Goal: Task Accomplishment & Management: Manage account settings

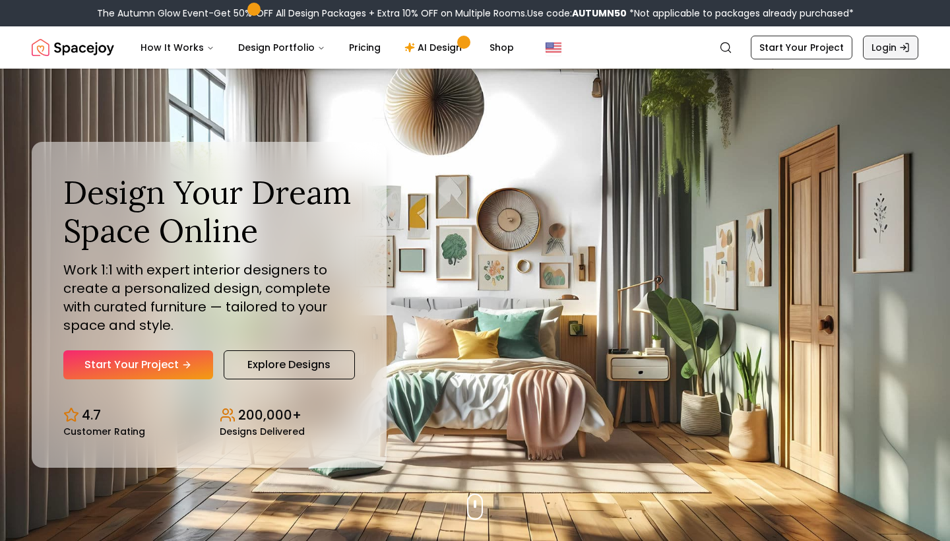
click at [875, 50] on link "Login" at bounding box center [890, 48] width 55 height 24
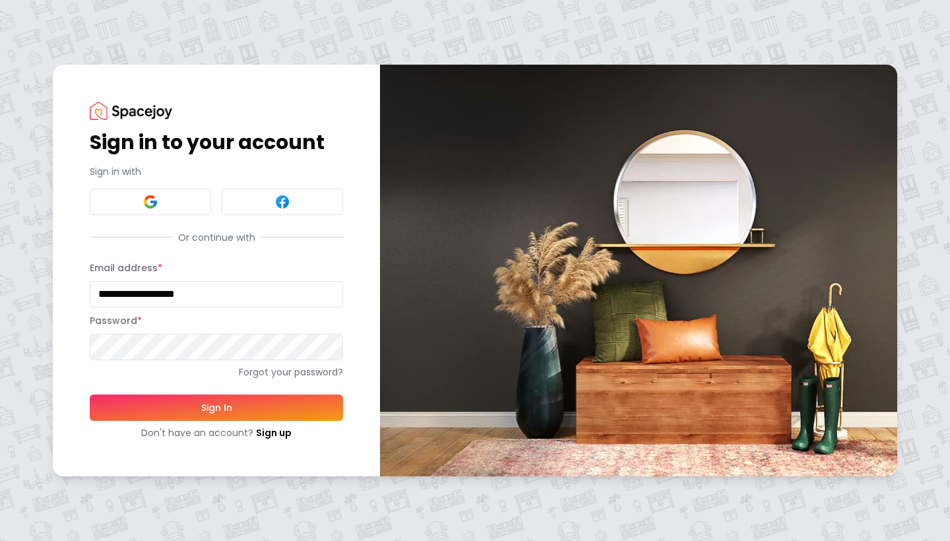
type input "**********"
click at [150, 404] on button "Sign In" at bounding box center [216, 408] width 253 height 26
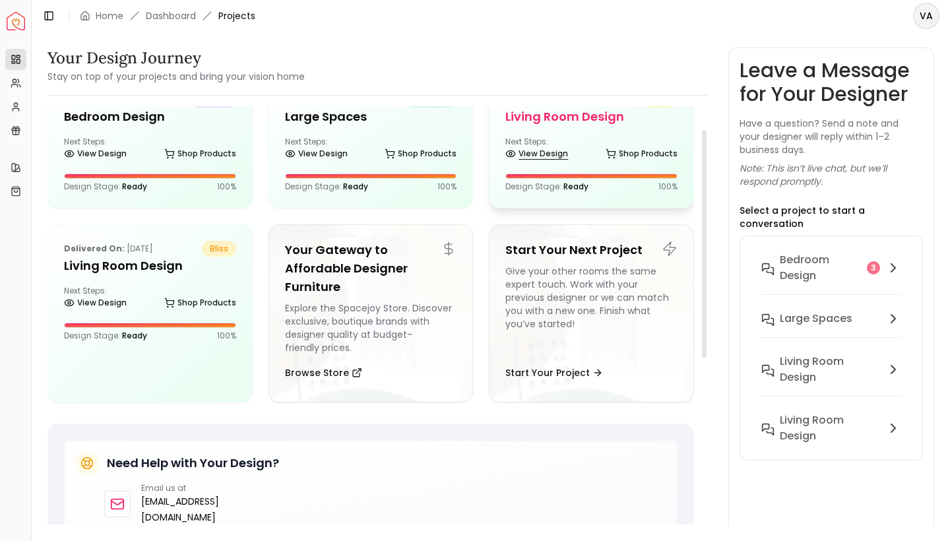
scroll to position [43, 0]
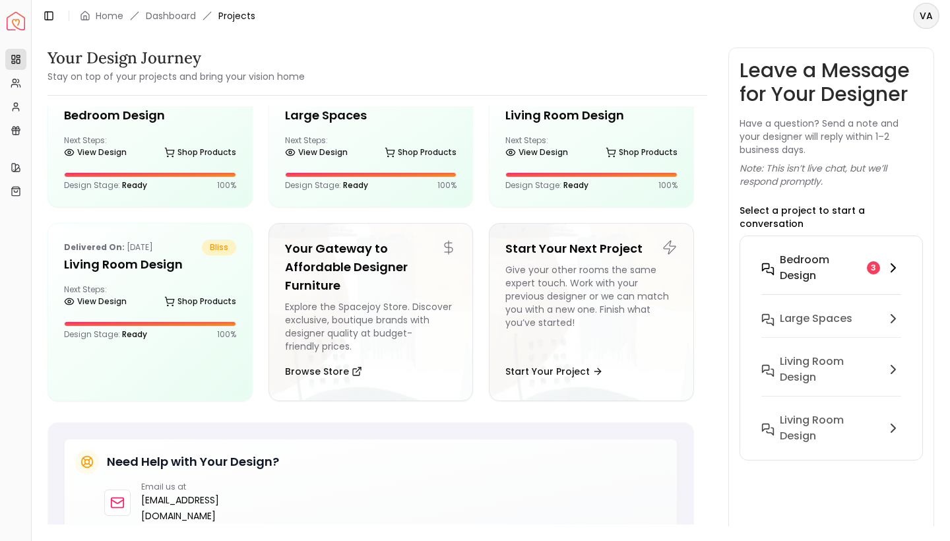
click at [895, 264] on icon at bounding box center [894, 268] width 4 height 8
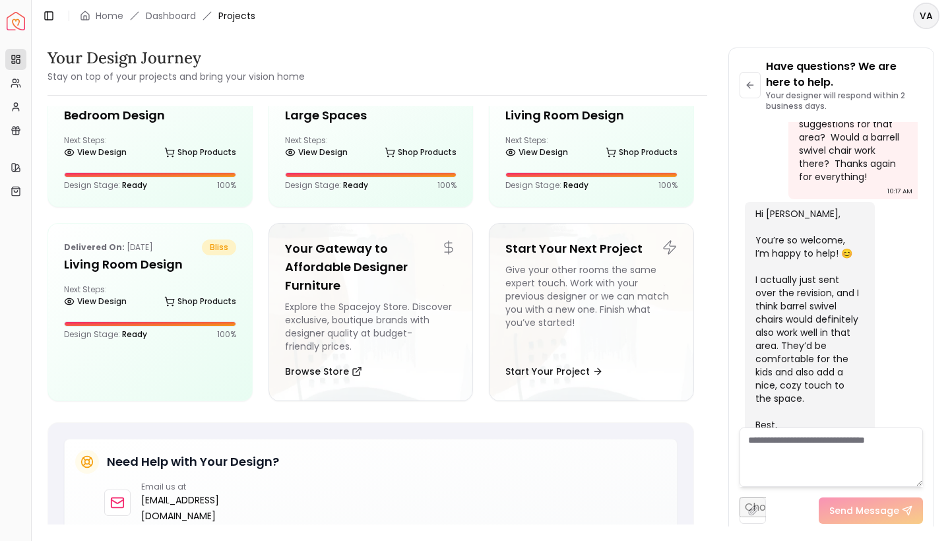
scroll to position [0, 0]
click at [748, 86] on icon at bounding box center [750, 85] width 11 height 11
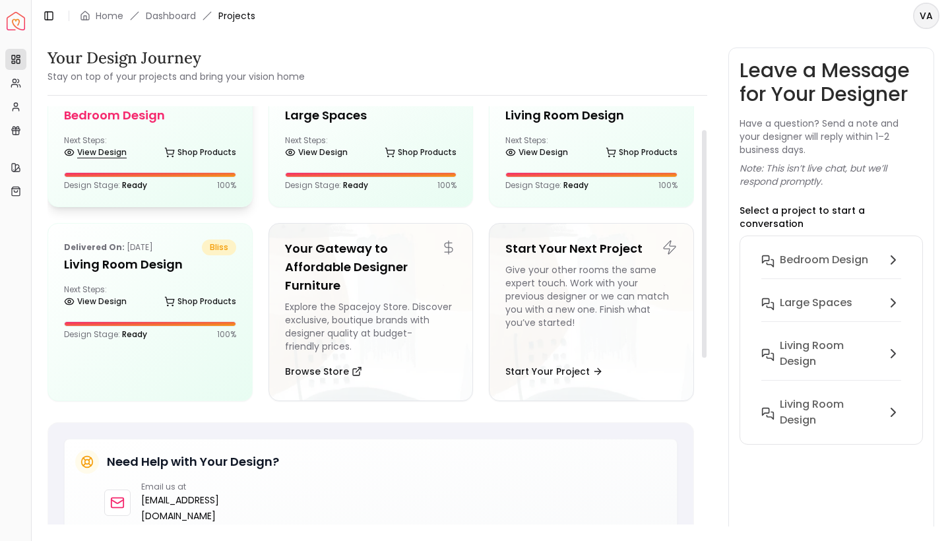
click at [98, 148] on link "View Design" at bounding box center [95, 152] width 63 height 18
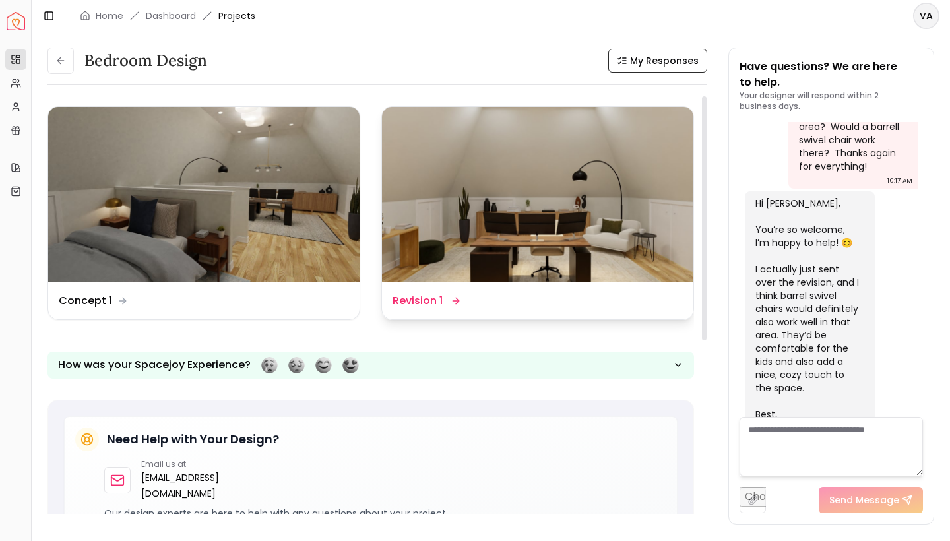
click at [424, 301] on dd "Revision 1" at bounding box center [418, 301] width 50 height 16
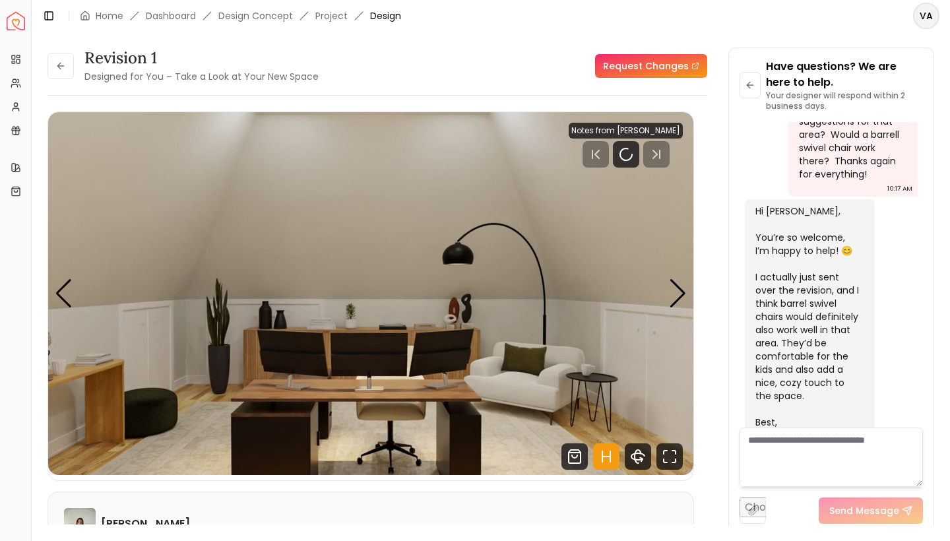
scroll to position [8764, 0]
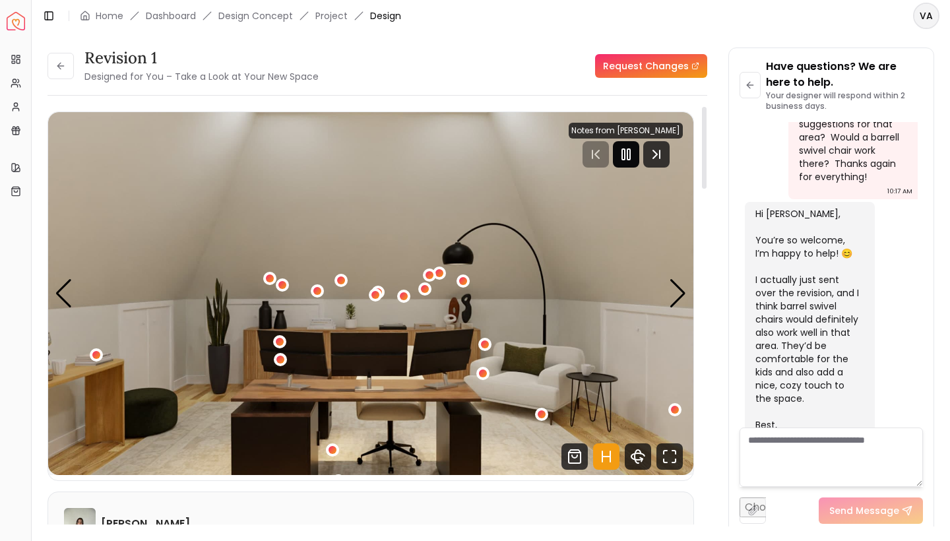
click at [627, 147] on icon "Pause" at bounding box center [626, 155] width 16 height 16
click at [680, 296] on div "Next slide" at bounding box center [678, 293] width 18 height 29
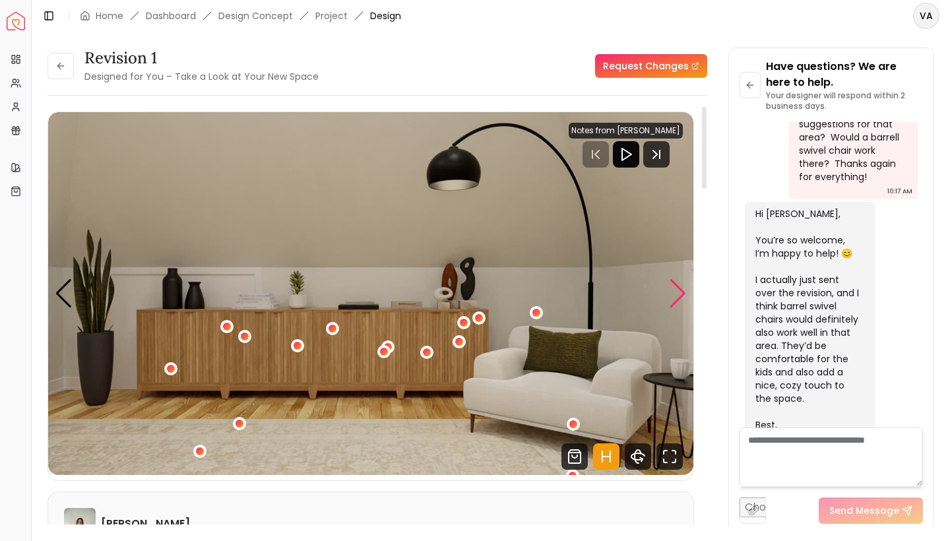
click at [680, 296] on div "Next slide" at bounding box center [678, 293] width 18 height 29
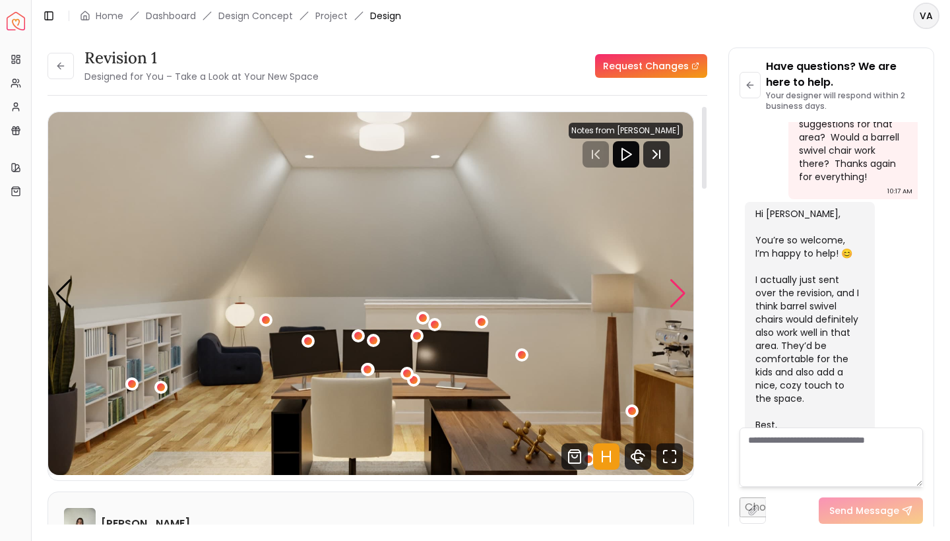
click at [680, 296] on div "Next slide" at bounding box center [678, 293] width 18 height 29
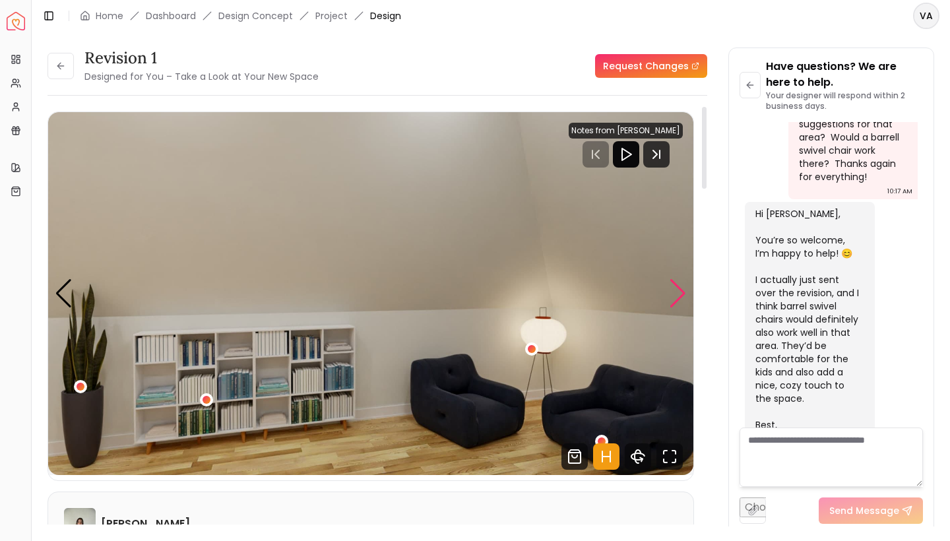
click at [680, 296] on div "Next slide" at bounding box center [678, 293] width 18 height 29
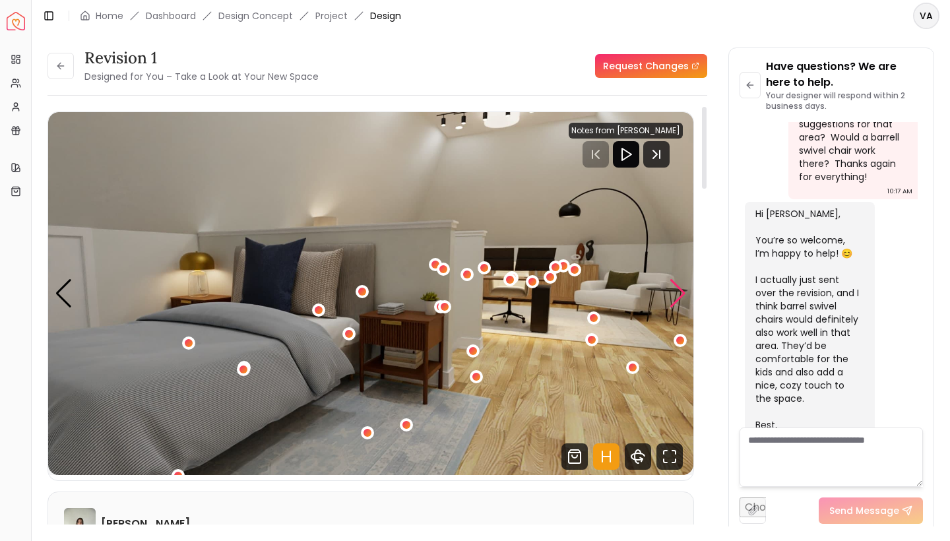
click at [680, 296] on div "Next slide" at bounding box center [678, 293] width 18 height 29
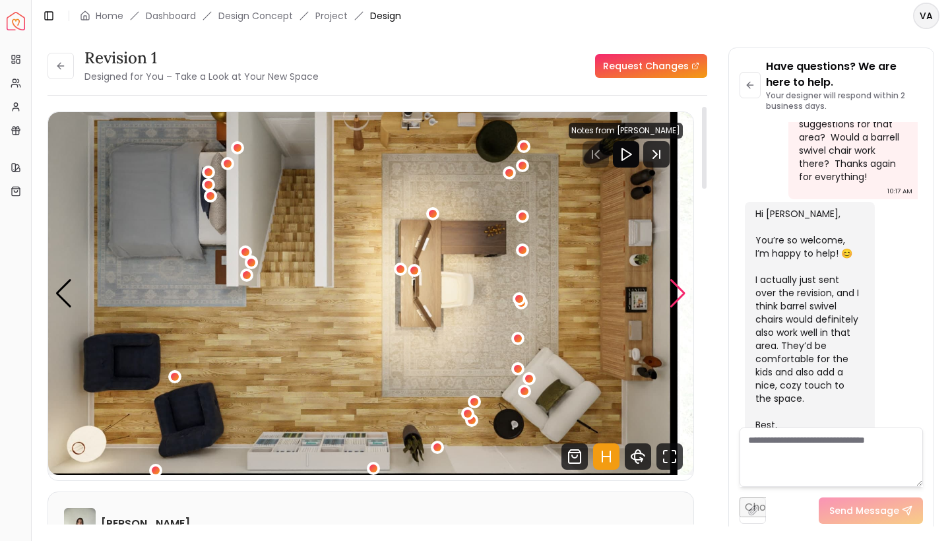
click at [680, 296] on div "Next slide" at bounding box center [678, 293] width 18 height 29
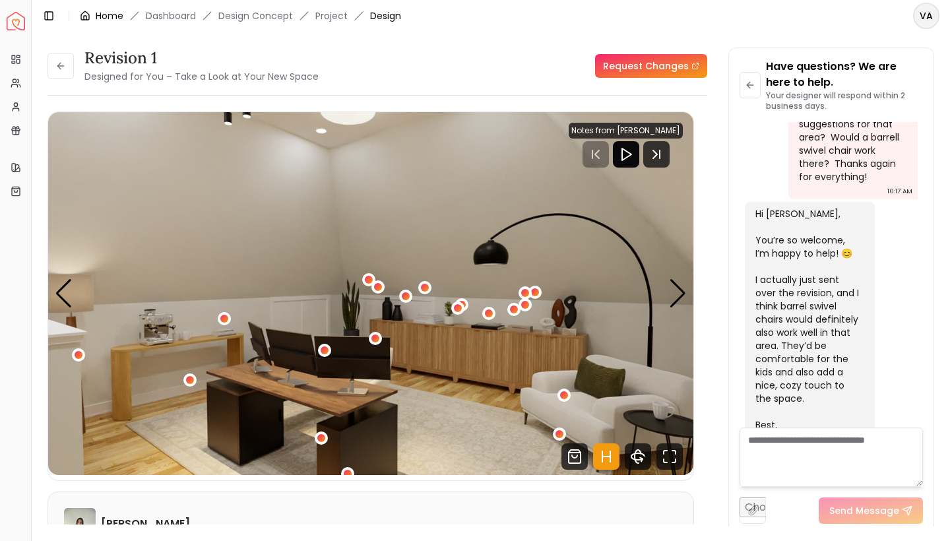
click at [108, 19] on link "Home" at bounding box center [110, 15] width 28 height 13
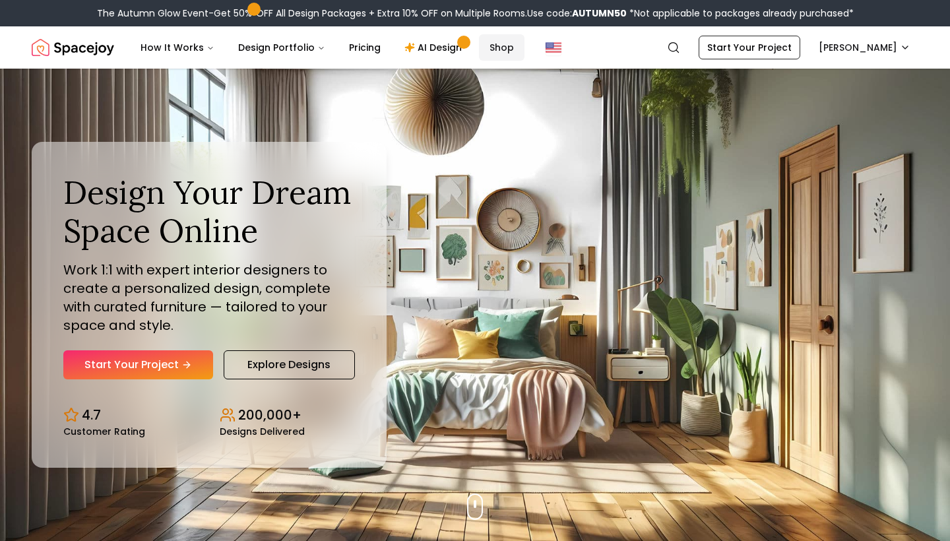
click at [489, 48] on link "Shop" at bounding box center [502, 47] width 46 height 26
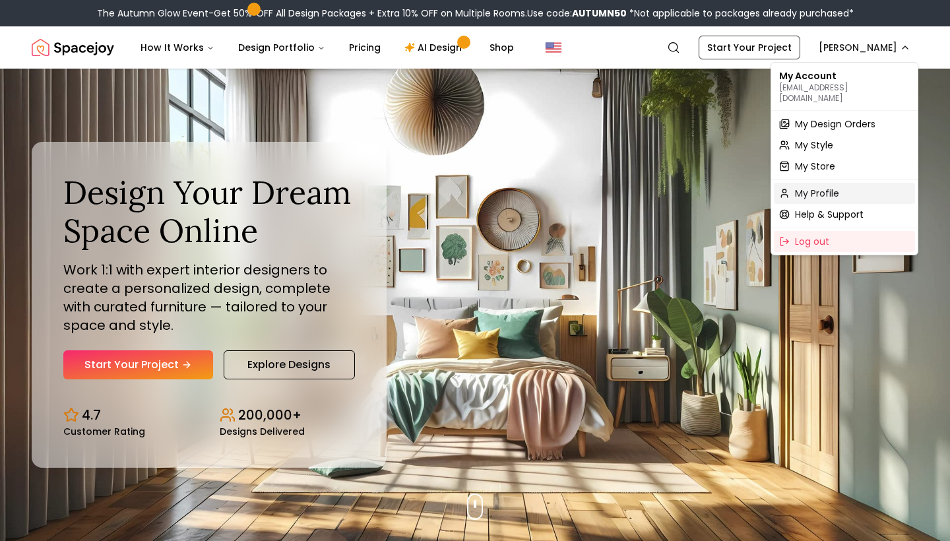
click at [863, 183] on div "My Profile" at bounding box center [844, 193] width 141 height 21
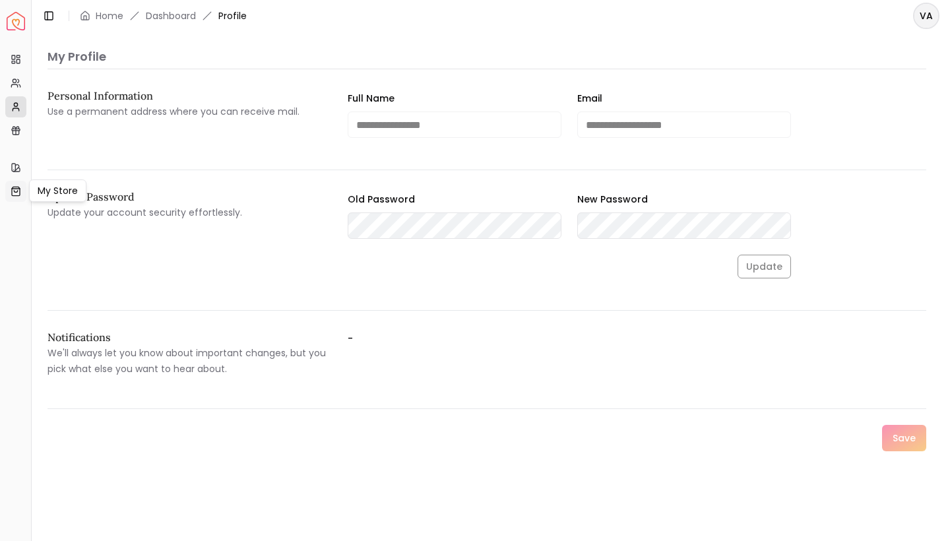
click at [22, 193] on link "My Store" at bounding box center [15, 191] width 21 height 21
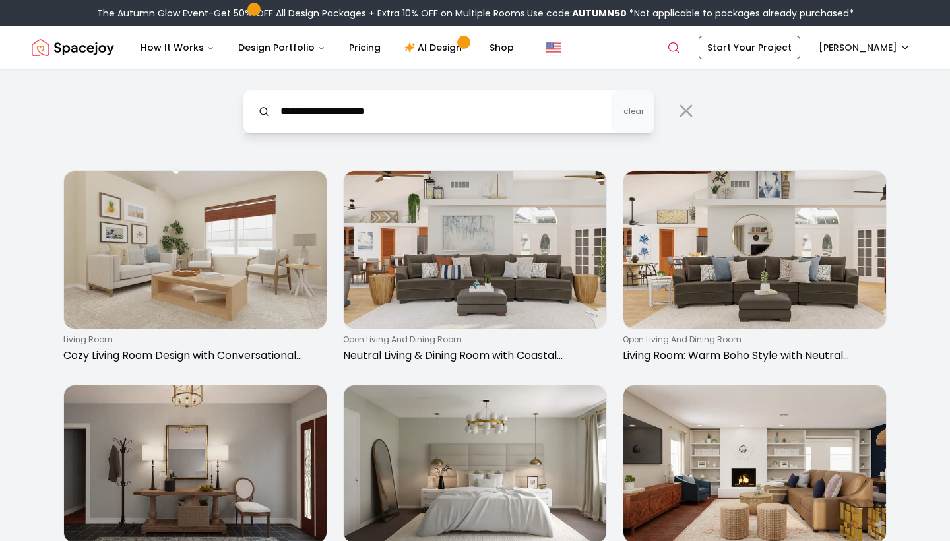
type input "**********"
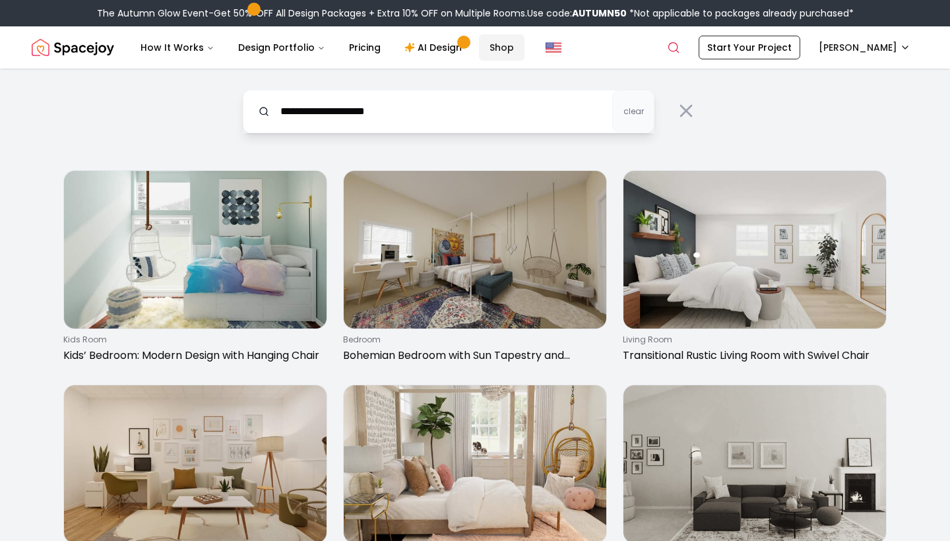
click at [495, 47] on link "Shop" at bounding box center [502, 47] width 46 height 26
